Goal: Information Seeking & Learning: Learn about a topic

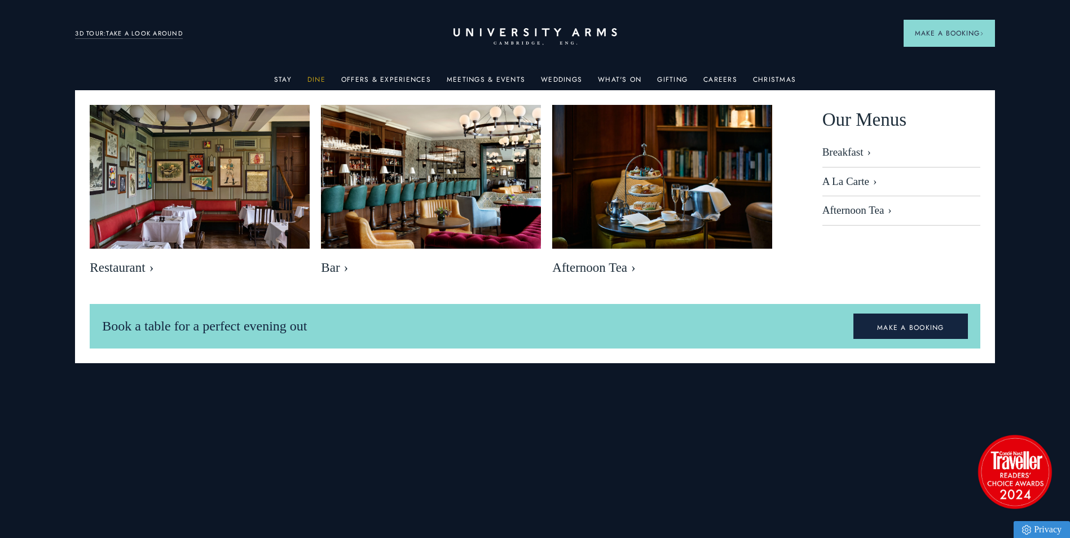
click at [323, 77] on link "Dine" at bounding box center [316, 83] width 18 height 15
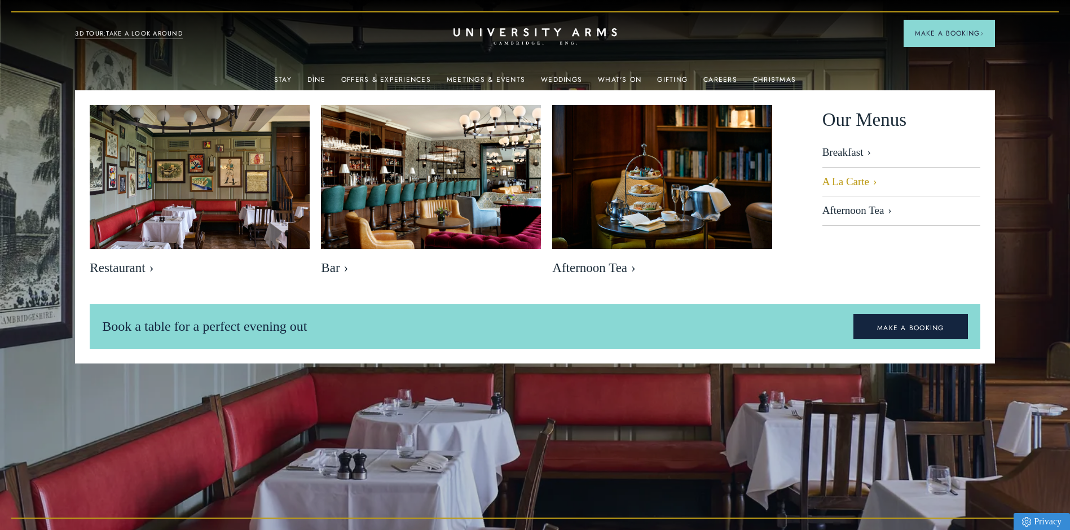
click at [843, 181] on link "A La Carte" at bounding box center [901, 182] width 158 height 29
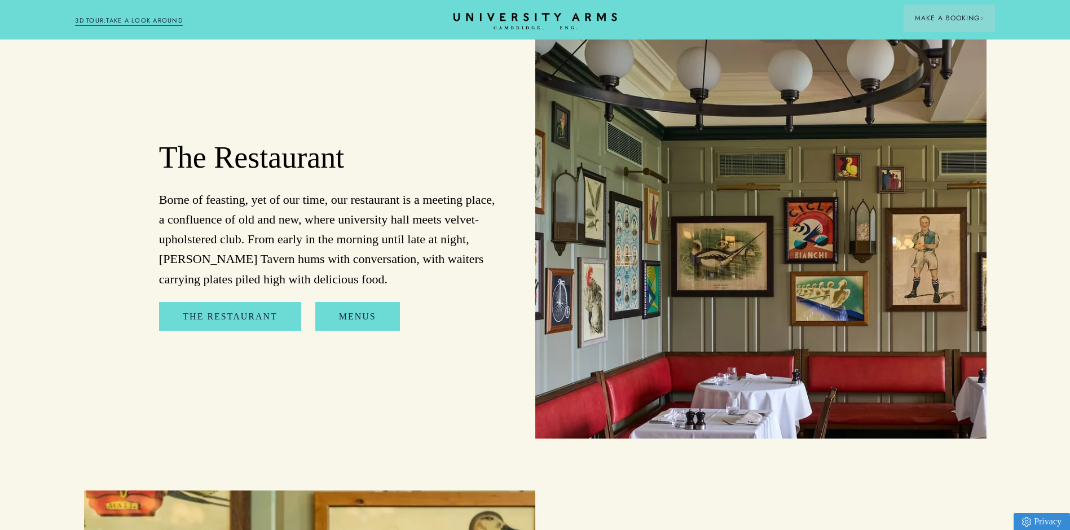
scroll to position [1241, 0]
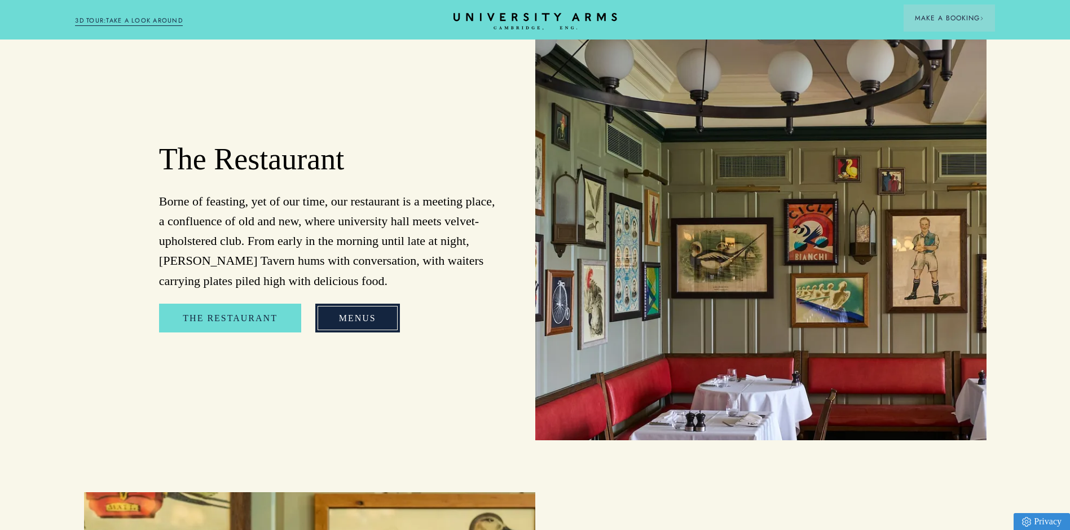
click at [325, 326] on link "Menus" at bounding box center [357, 317] width 85 height 29
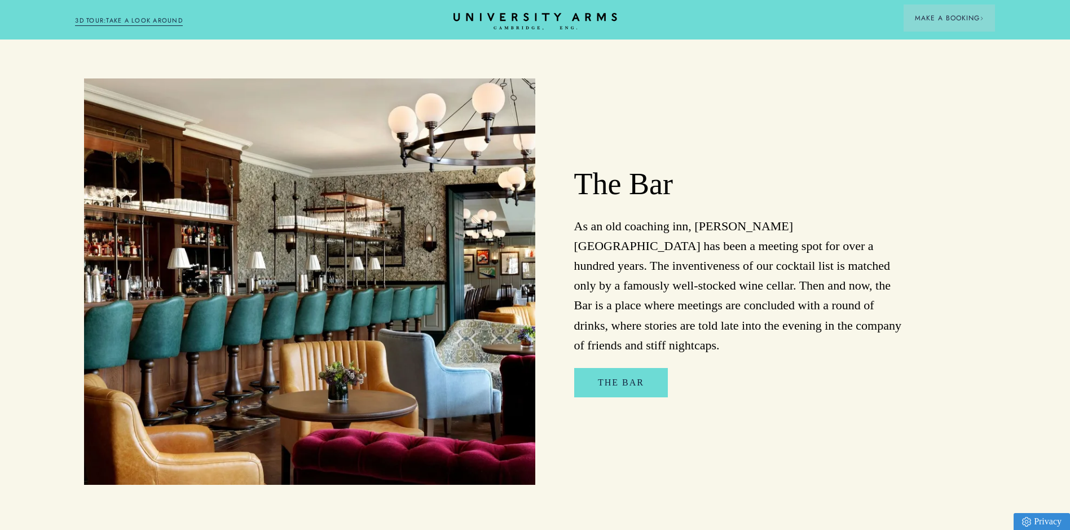
scroll to position [846, 0]
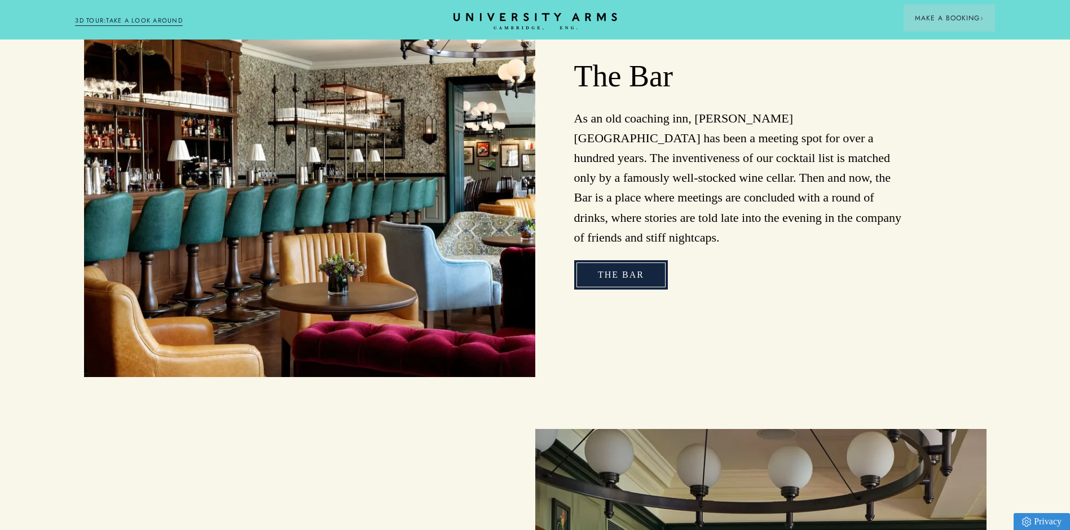
click at [640, 276] on link "The Bar" at bounding box center [621, 274] width 94 height 29
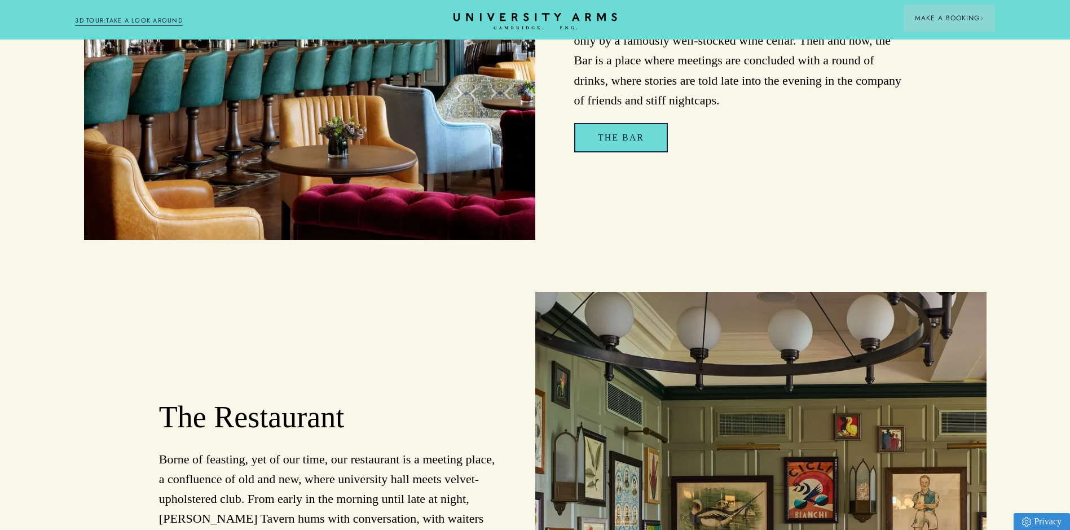
scroll to position [1072, 0]
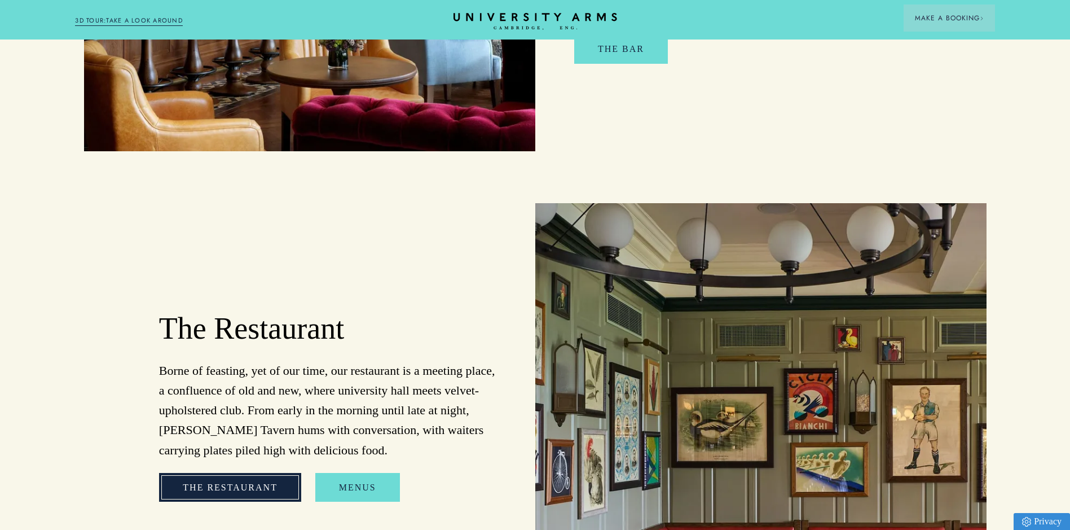
click at [253, 488] on link "The Restaurant" at bounding box center [230, 487] width 142 height 29
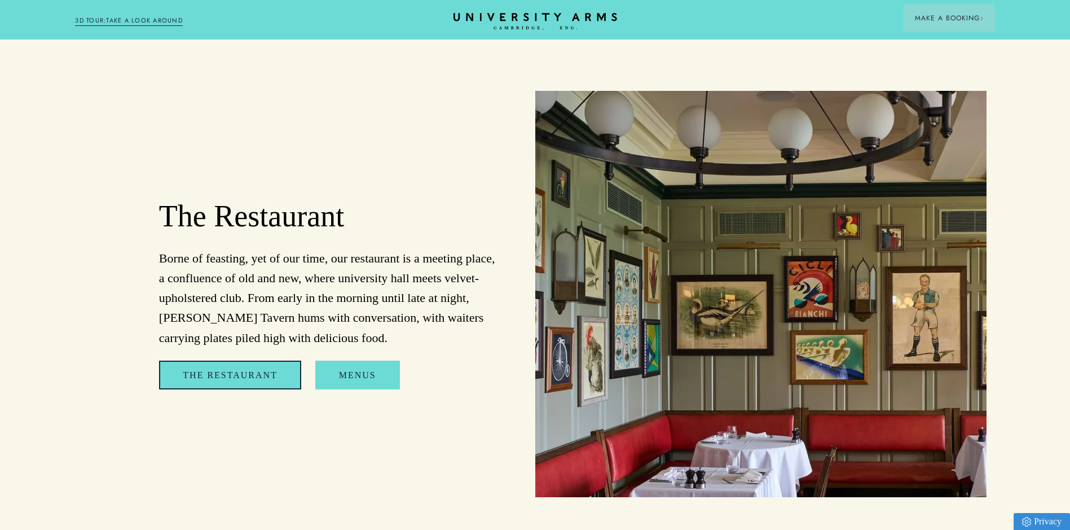
scroll to position [1185, 0]
drag, startPoint x: 333, startPoint y: 360, endPoint x: 342, endPoint y: 362, distance: 9.3
click at [333, 360] on div "The Restaurant Borne of feasting, yet of our time, our restaurant is a meeting …" at bounding box center [309, 293] width 451 height 406
click at [359, 374] on link "Menus" at bounding box center [357, 374] width 85 height 29
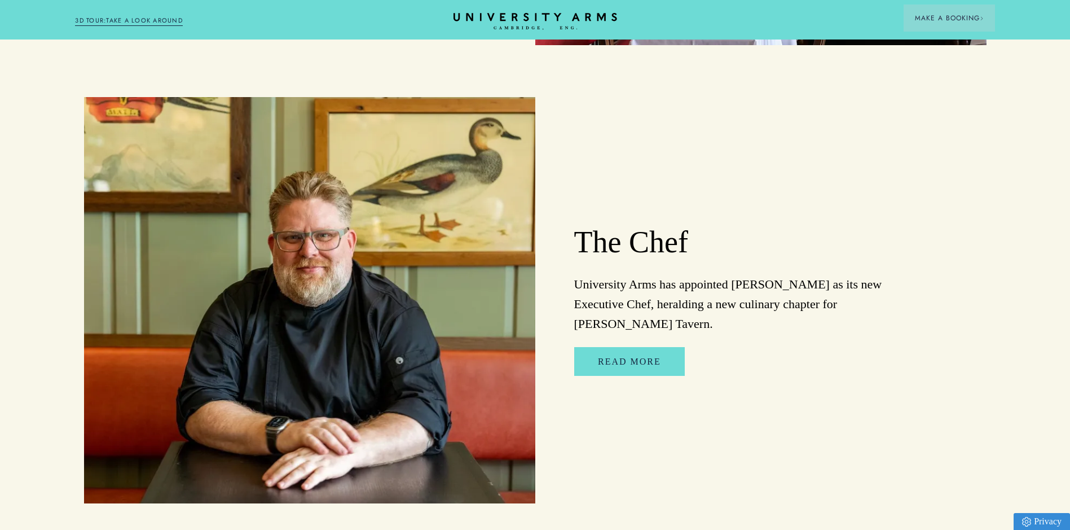
scroll to position [1692, 0]
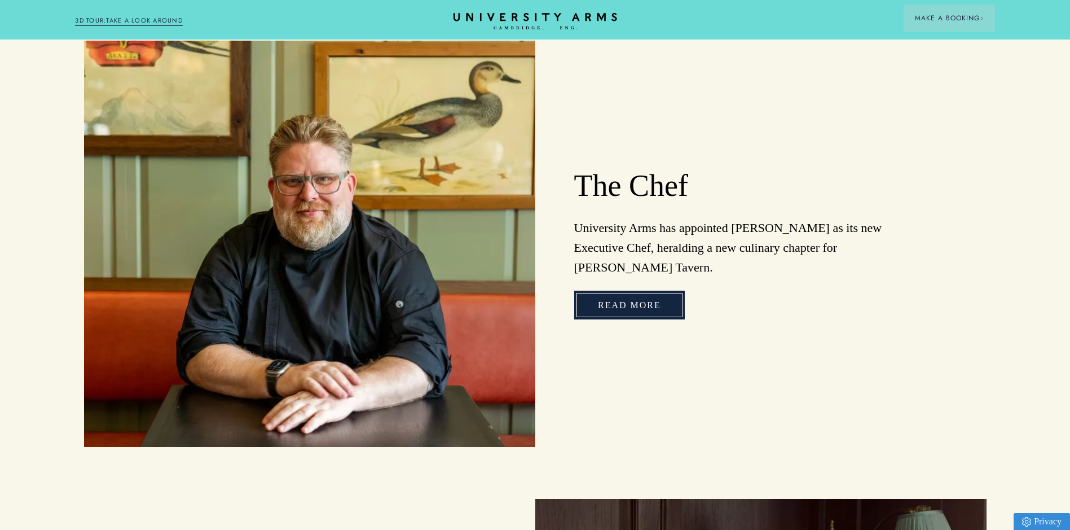
click at [656, 304] on link "Read More" at bounding box center [629, 305] width 111 height 29
